Goal: Find specific page/section

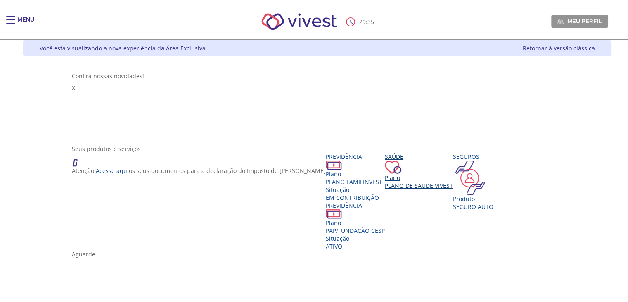
click at [453, 184] on div "Saúde Plano Plano de Saúde VIVEST" at bounding box center [419, 170] width 68 height 37
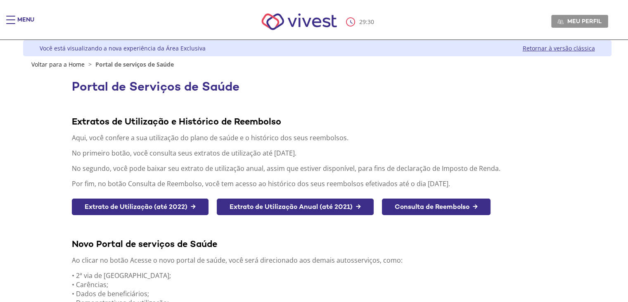
scroll to position [169, 0]
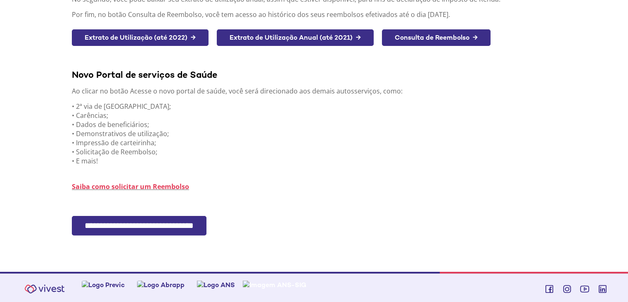
click at [204, 218] on input "**********" at bounding box center [139, 225] width 135 height 19
